Goal: Task Accomplishment & Management: Use online tool/utility

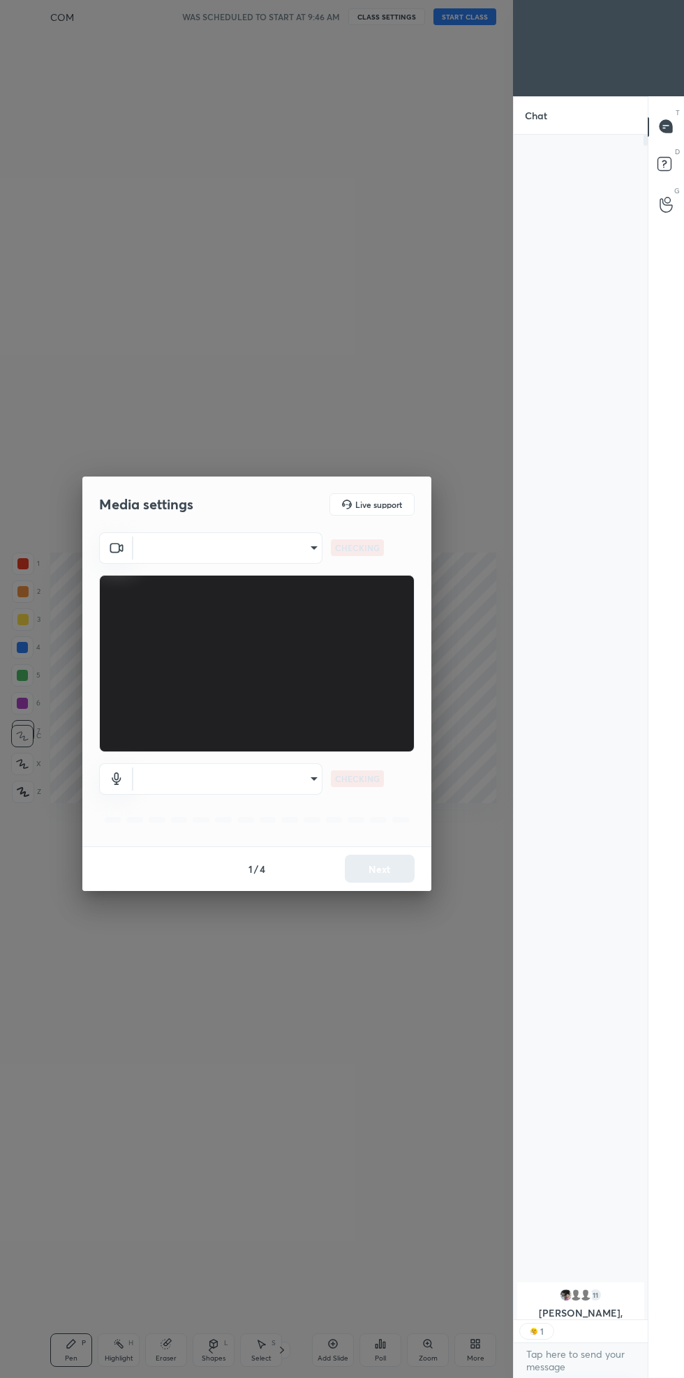
scroll to position [4, 4]
click at [283, 552] on body "1 2 3 4 5 6 7 C X Z C X Z E E Erase all H H COM WAS SCHEDULED TO START AT 9:46 …" at bounding box center [342, 689] width 684 height 1378
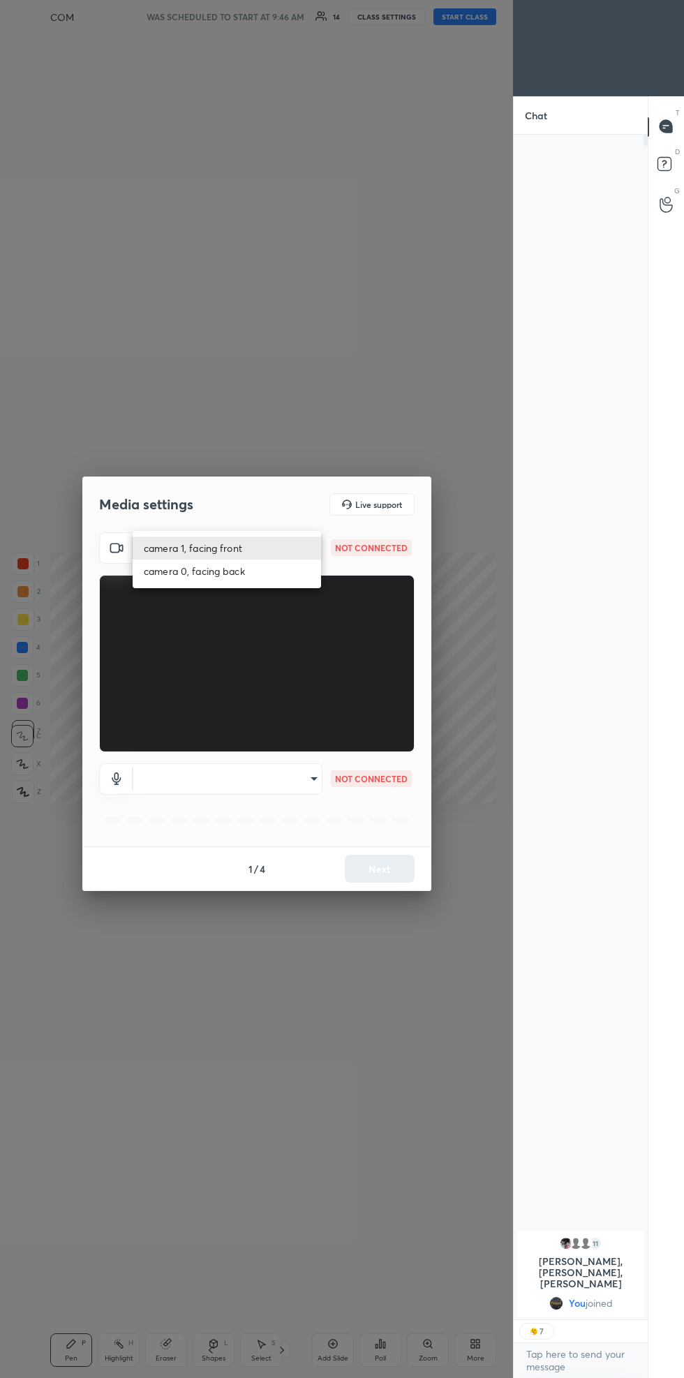
click at [260, 592] on div at bounding box center [342, 689] width 684 height 1378
click at [280, 561] on body "1 2 3 4 5 6 7 C X Z C X Z E E Erase all H H COM WAS SCHEDULED TO START AT 9:46 …" at bounding box center [342, 689] width 684 height 1378
click at [255, 575] on li "camera 0, facing back" at bounding box center [227, 570] width 188 height 23
type input "788e6f77add55036ac261de7ab664b8216b3d33ae4e2a486e3a73afbab0396f7"
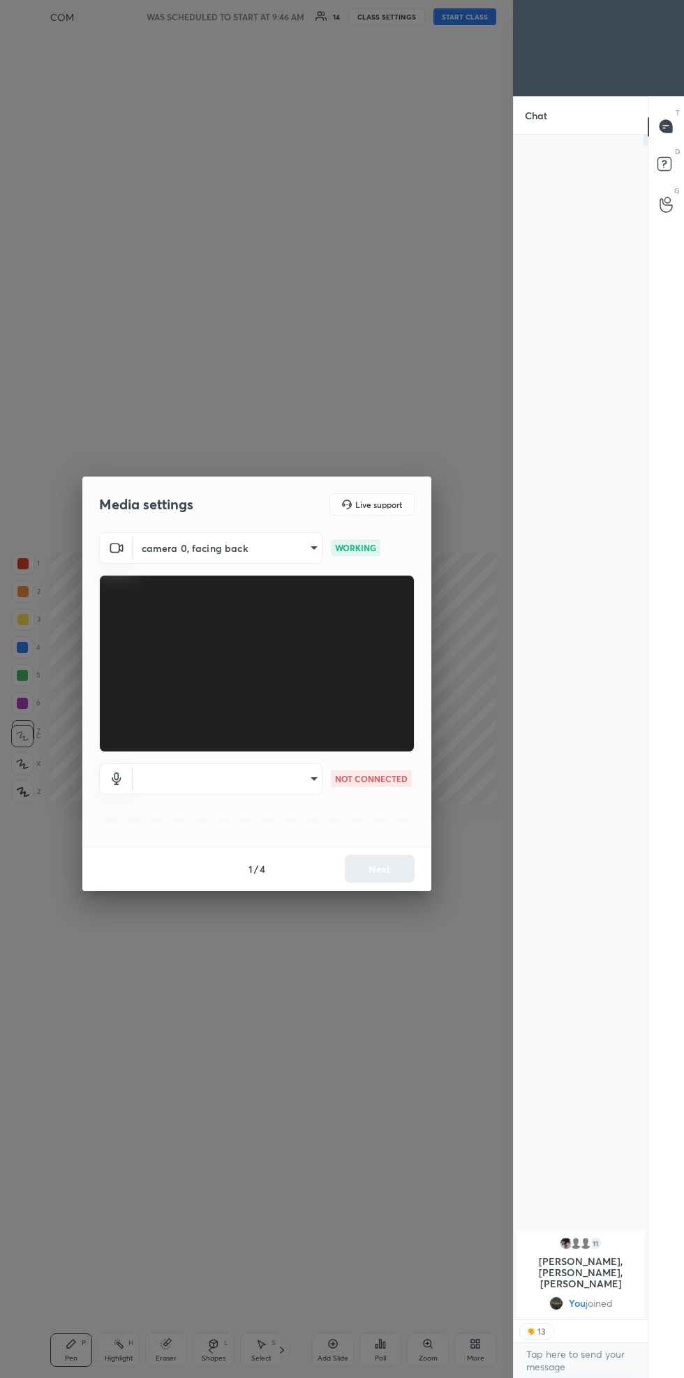
click at [248, 785] on body "1 2 3 4 5 6 7 C X Z C X Z E E Erase all H H COM WAS SCHEDULED TO START AT 9:46 …" at bounding box center [342, 689] width 684 height 1378
click at [237, 770] on li "Default" at bounding box center [227, 778] width 188 height 23
type input "default"
click at [388, 871] on button "Next" at bounding box center [380, 869] width 70 height 28
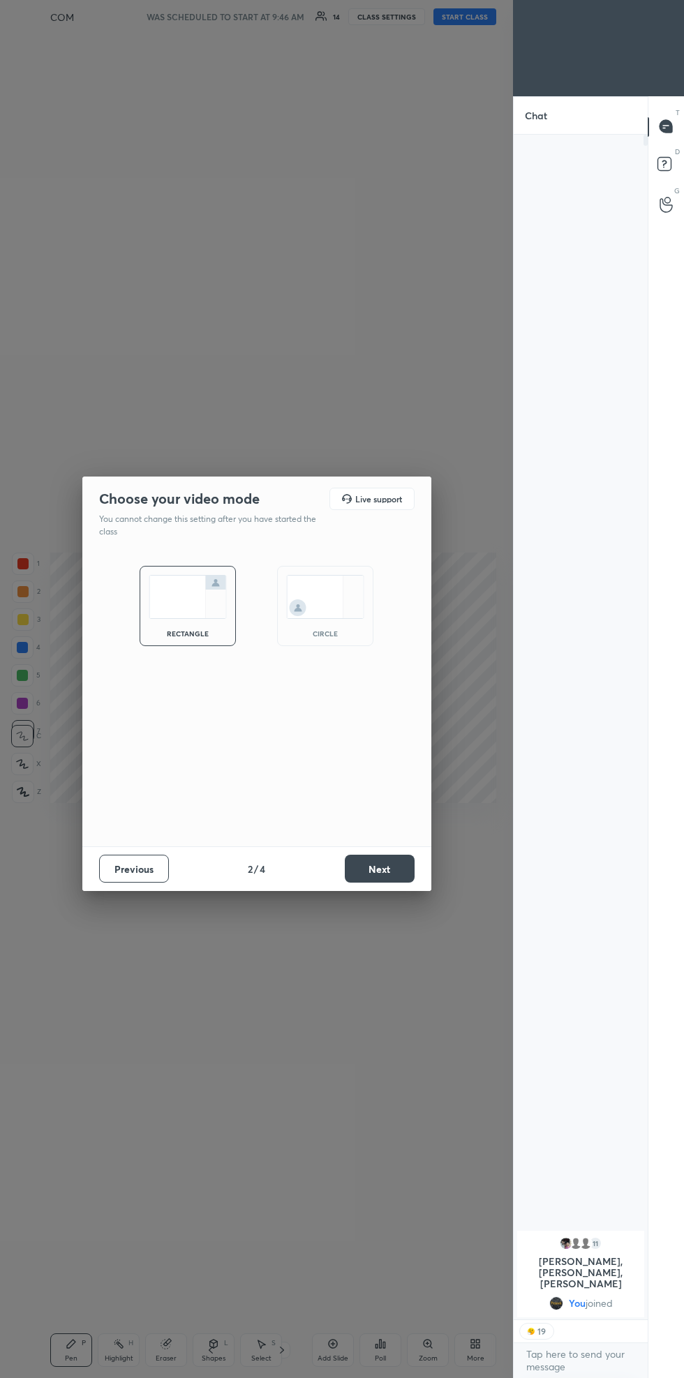
click at [391, 866] on button "Next" at bounding box center [380, 869] width 70 height 28
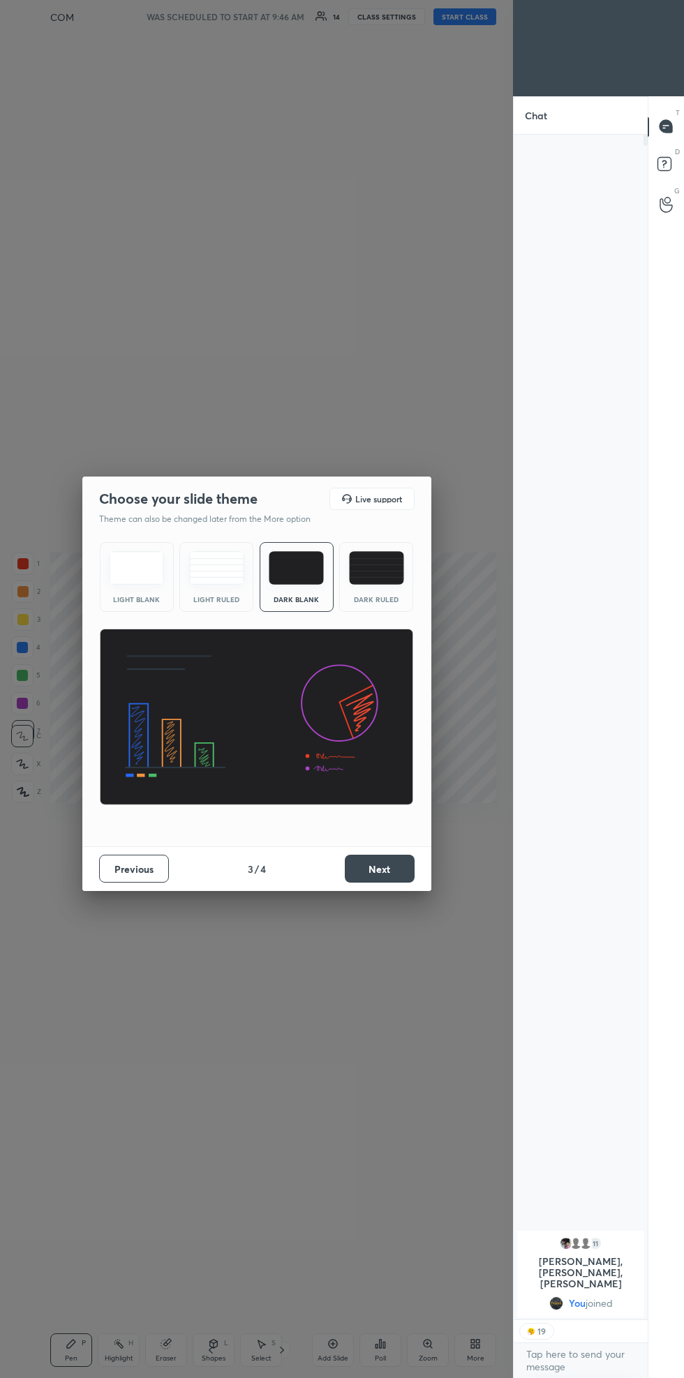
click at [389, 866] on button "Next" at bounding box center [380, 869] width 70 height 28
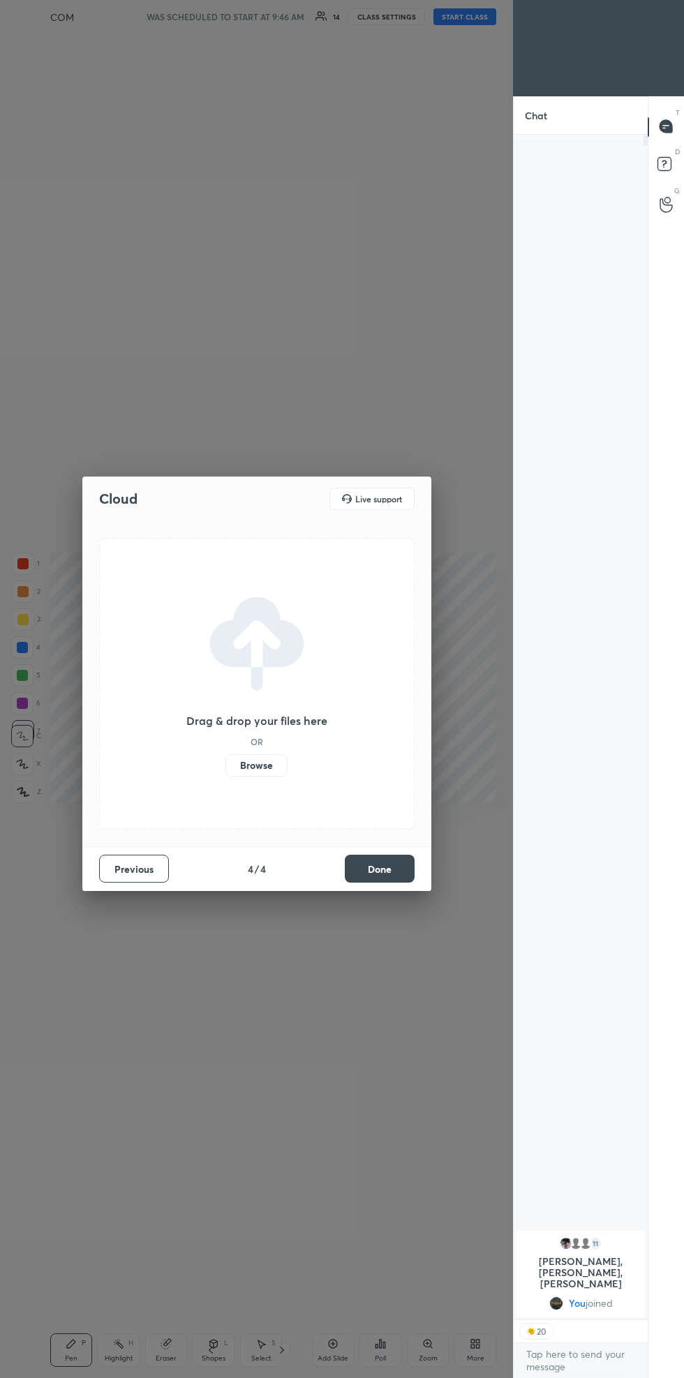
click at [388, 867] on button "Done" at bounding box center [380, 869] width 70 height 28
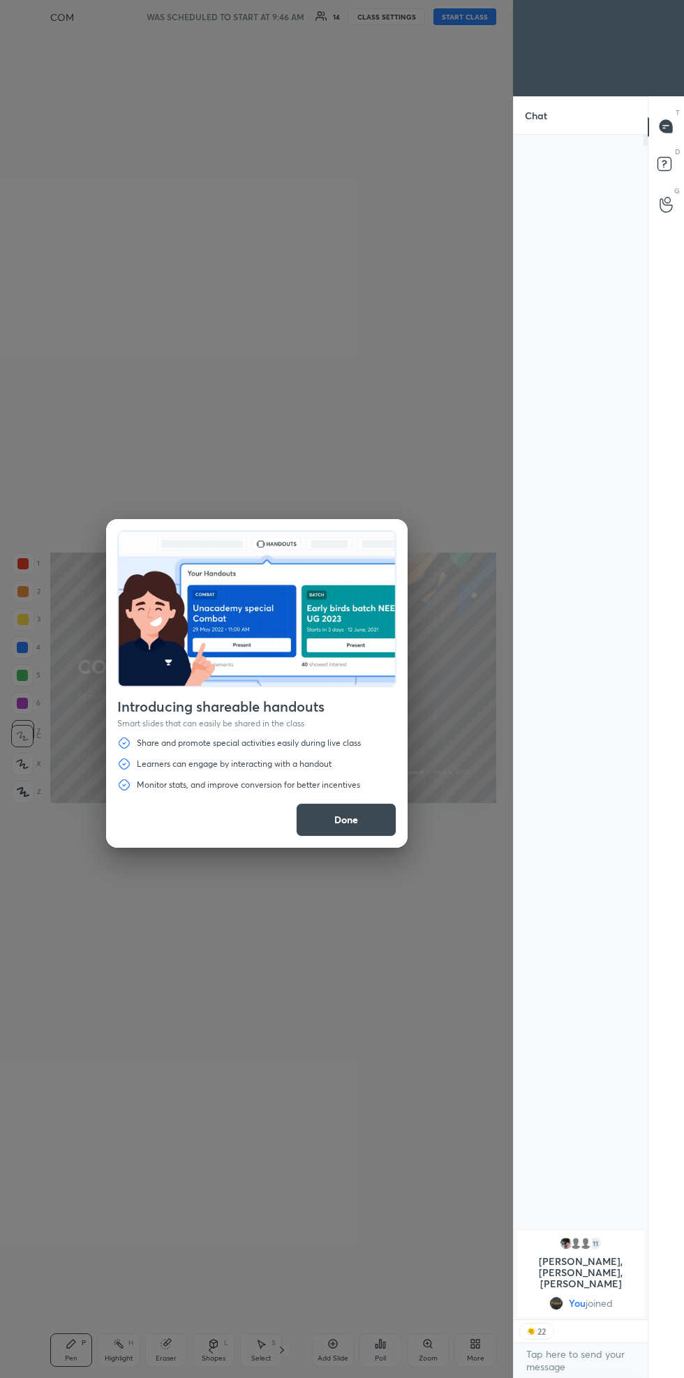
click at [369, 822] on button "Done" at bounding box center [346, 819] width 100 height 33
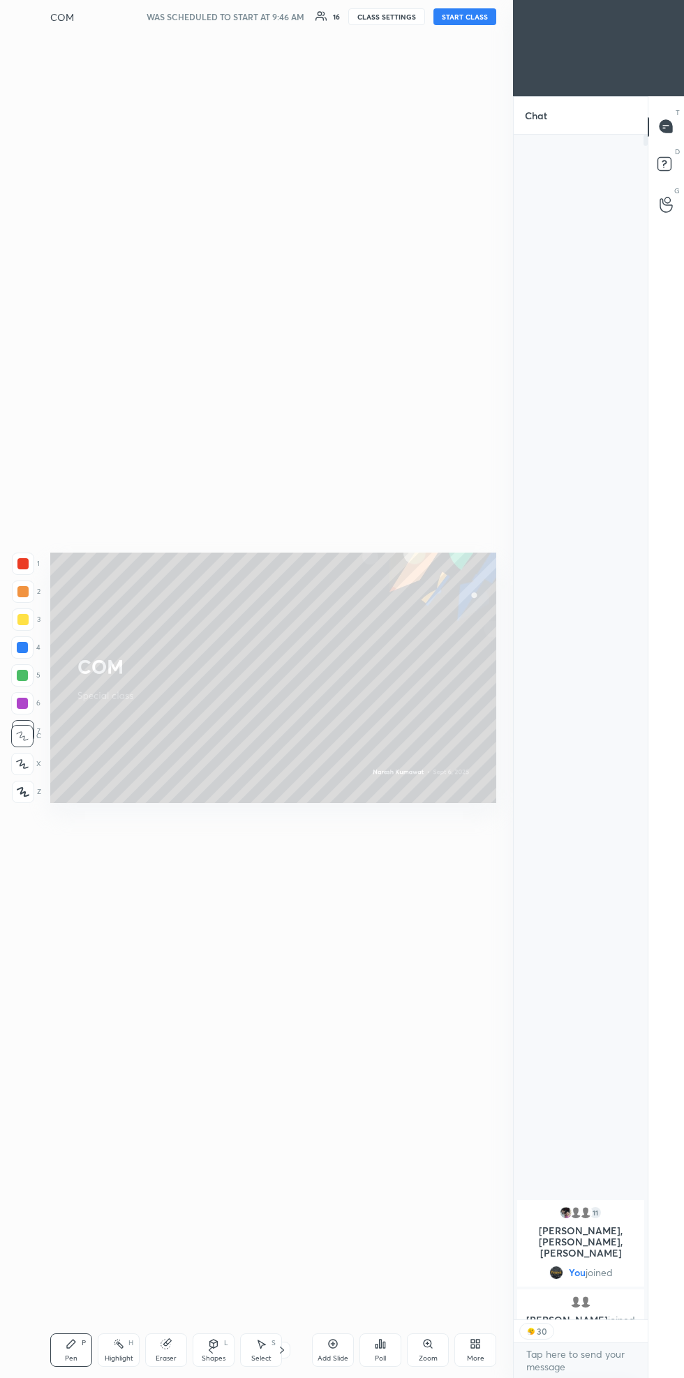
click at [332, 1344] on icon at bounding box center [333, 1343] width 4 height 4
click at [472, 15] on button "START CLASS" at bounding box center [464, 16] width 63 height 17
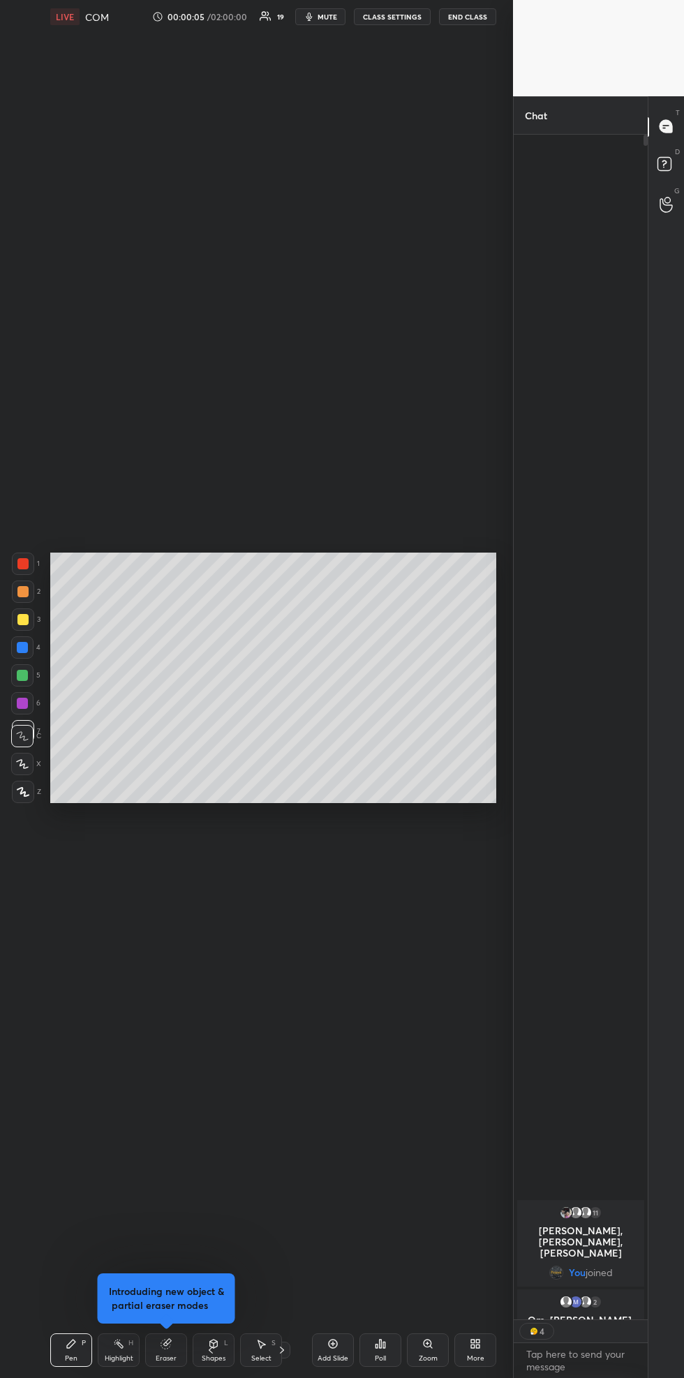
click at [317, 24] on button "mute" at bounding box center [320, 16] width 50 height 17
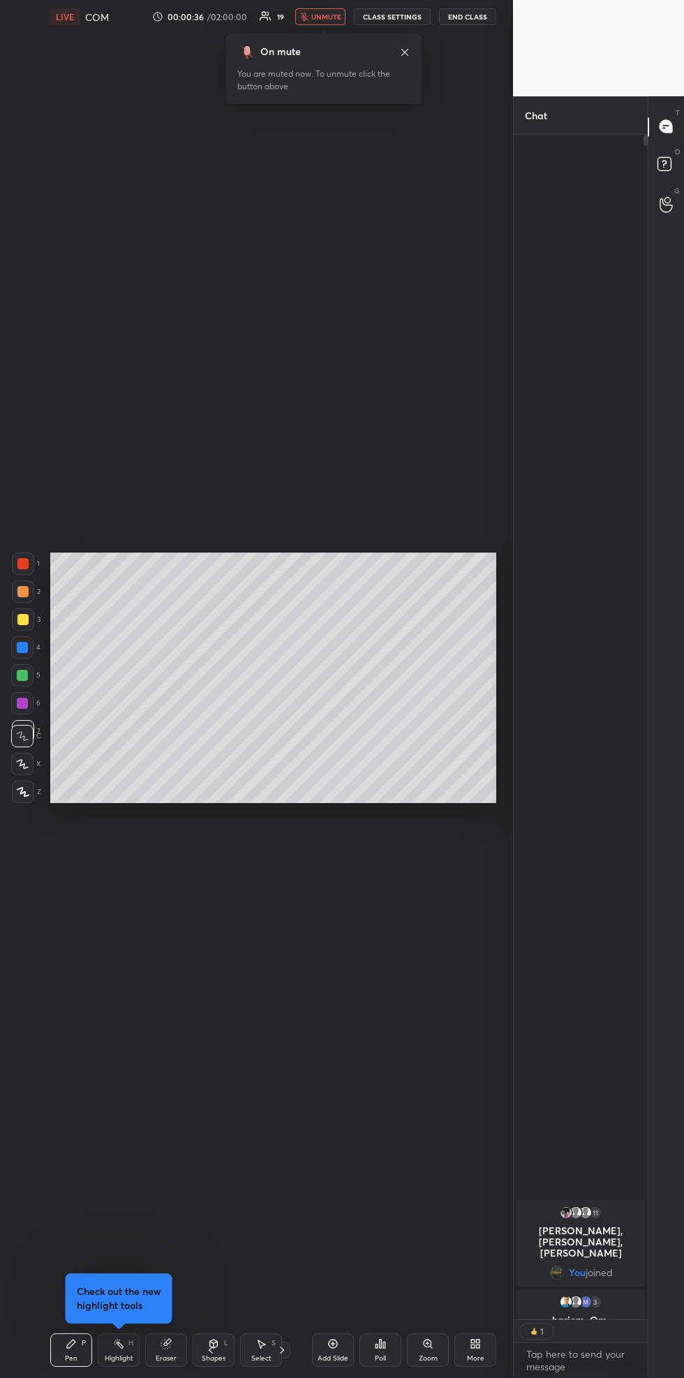
click at [590, 1349] on body "1 2 3 4 5 6 7 C X Z C X Z E E Erase all H H LIVE COM 00:00:36 / 02:00:00 19 unm…" at bounding box center [342, 689] width 684 height 1378
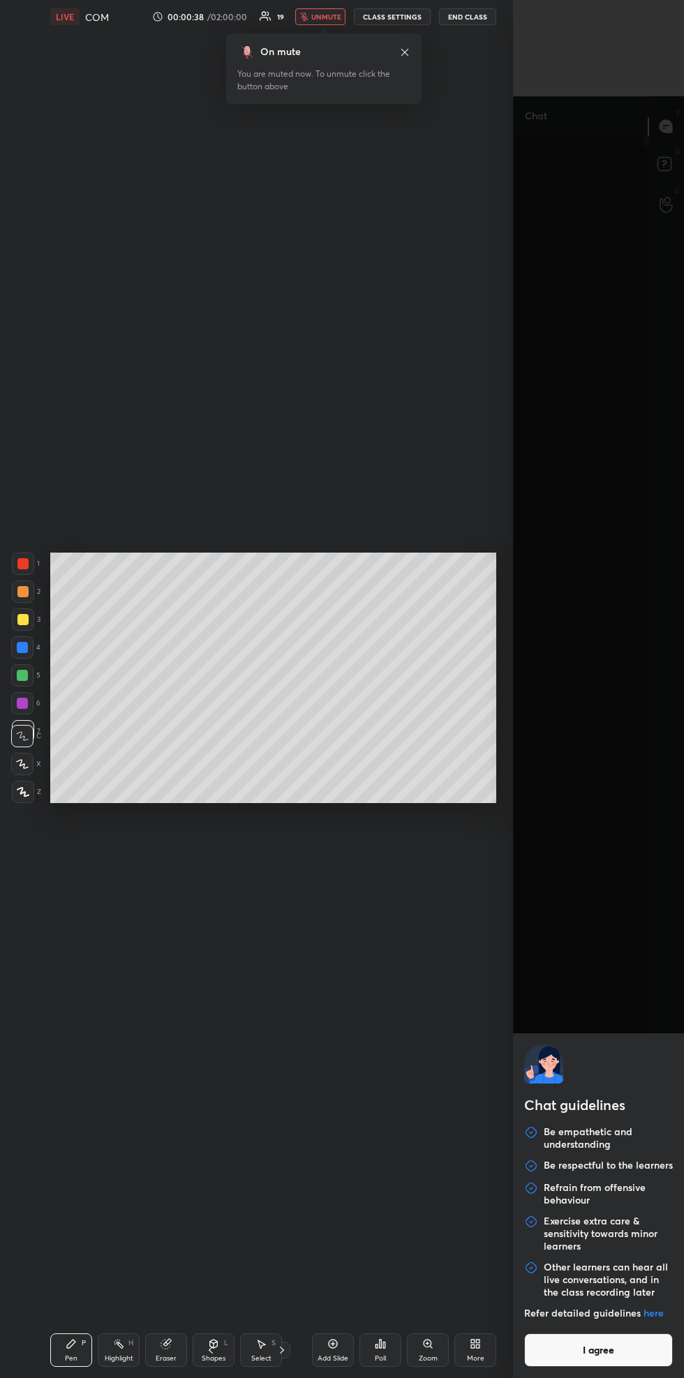
click at [640, 1344] on button "I agree" at bounding box center [598, 1349] width 149 height 33
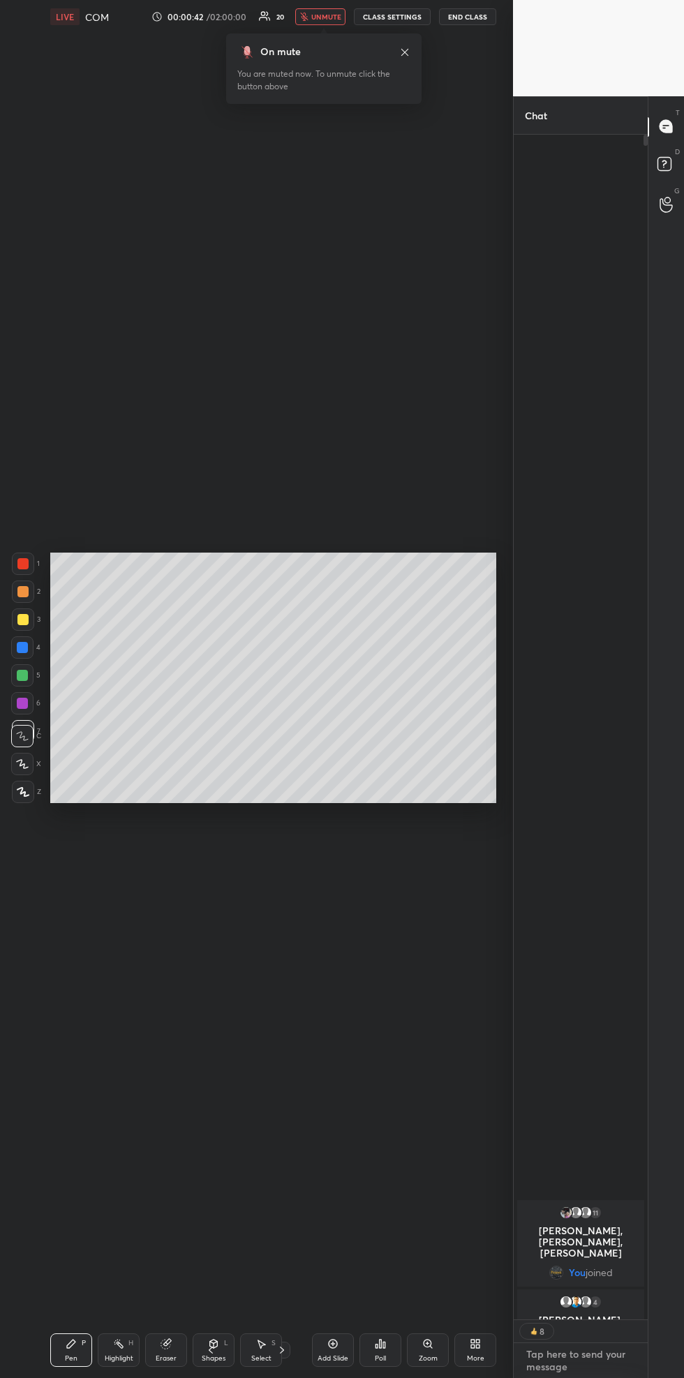
type textarea "[DOMAIN_NAME][URL]"
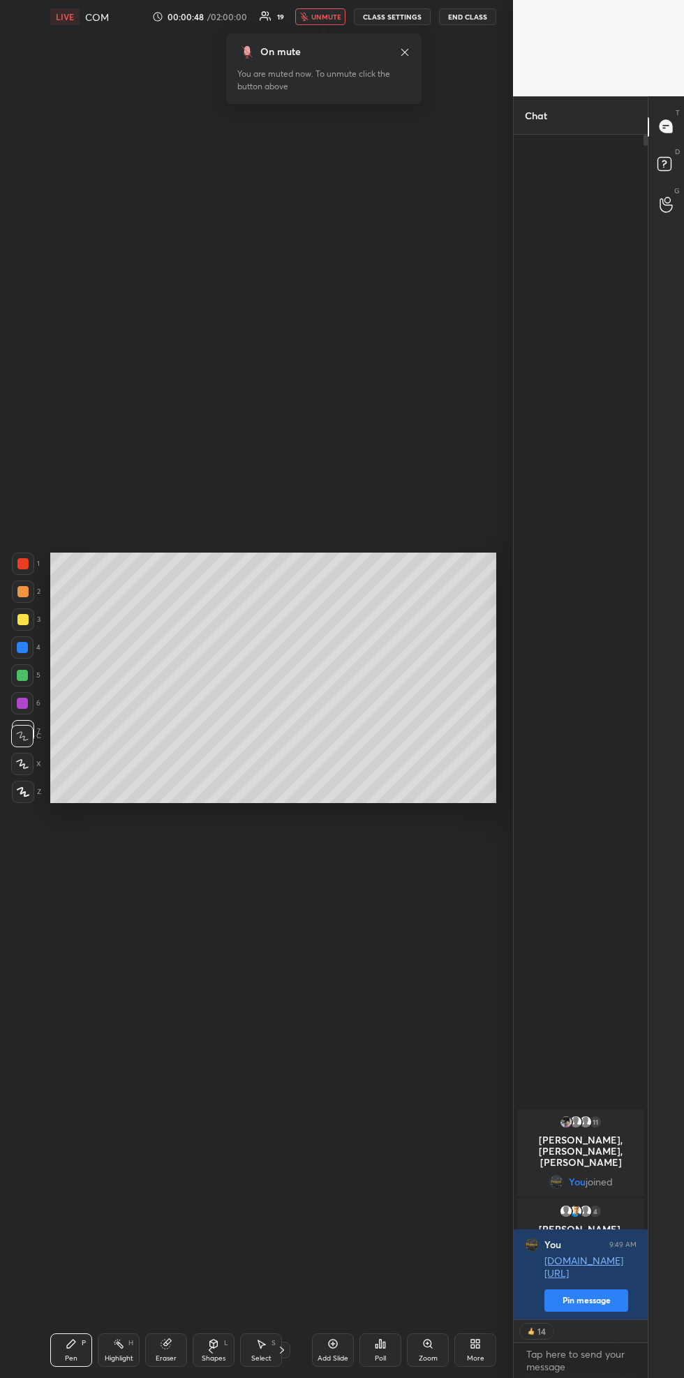
click at [603, 1306] on button "Pin message" at bounding box center [586, 1300] width 84 height 22
click at [573, 1348] on textarea at bounding box center [581, 1360] width 112 height 35
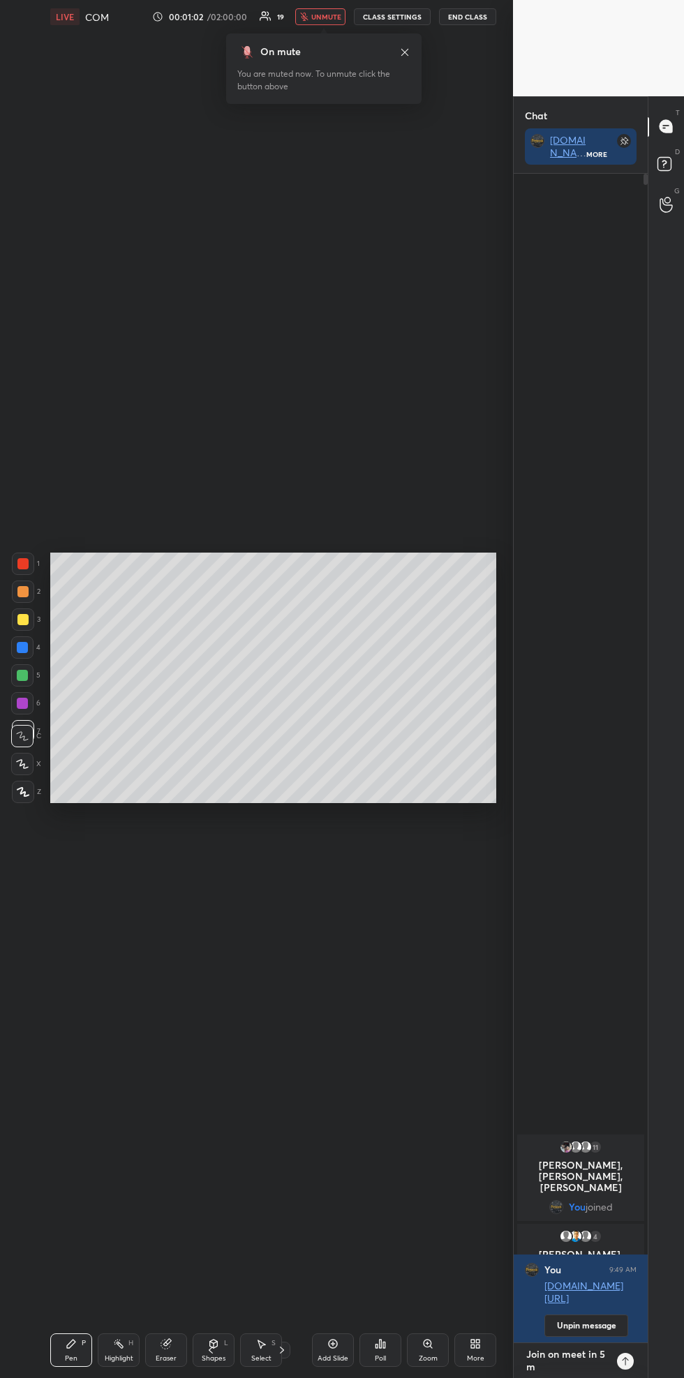
scroll to position [5, 4]
type textarea "Join on meet in 5 min"
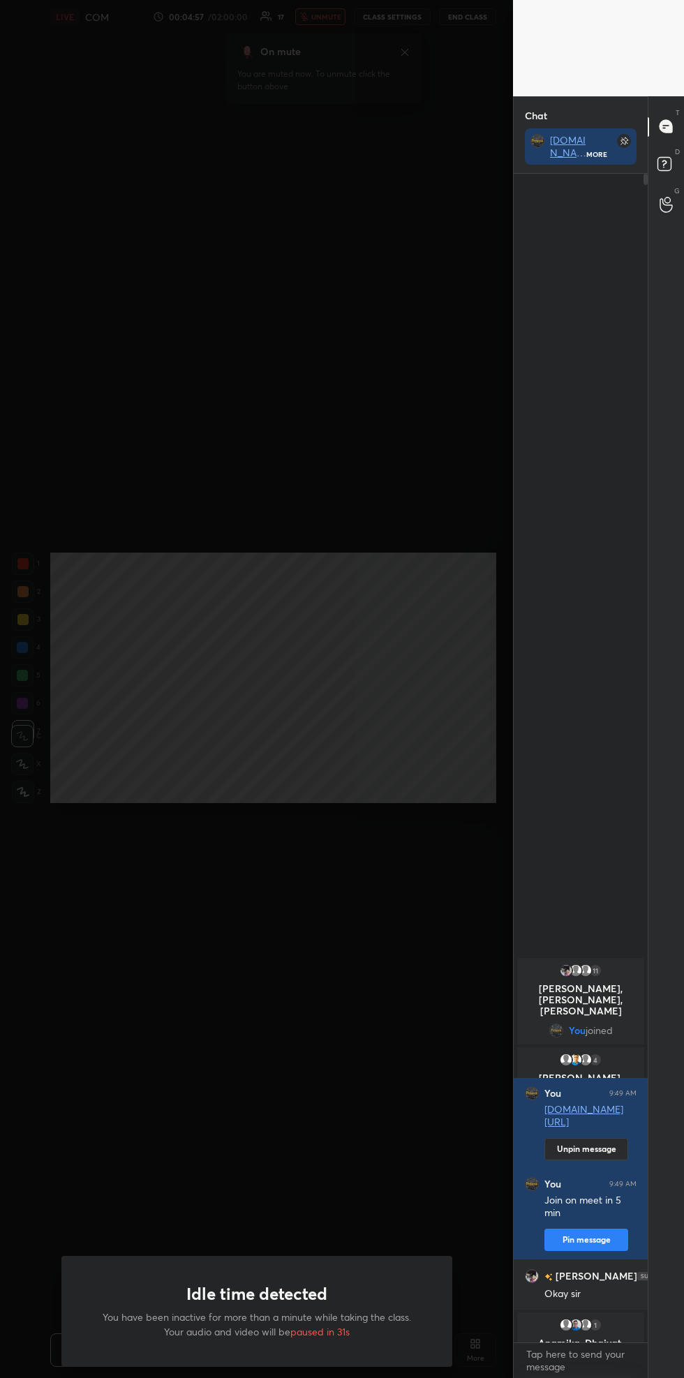
click at [340, 1323] on p "You have been inactive for more than a minute while taking the class. Your audi…" at bounding box center [257, 1323] width 324 height 29
